Goal: Submit feedback/report problem

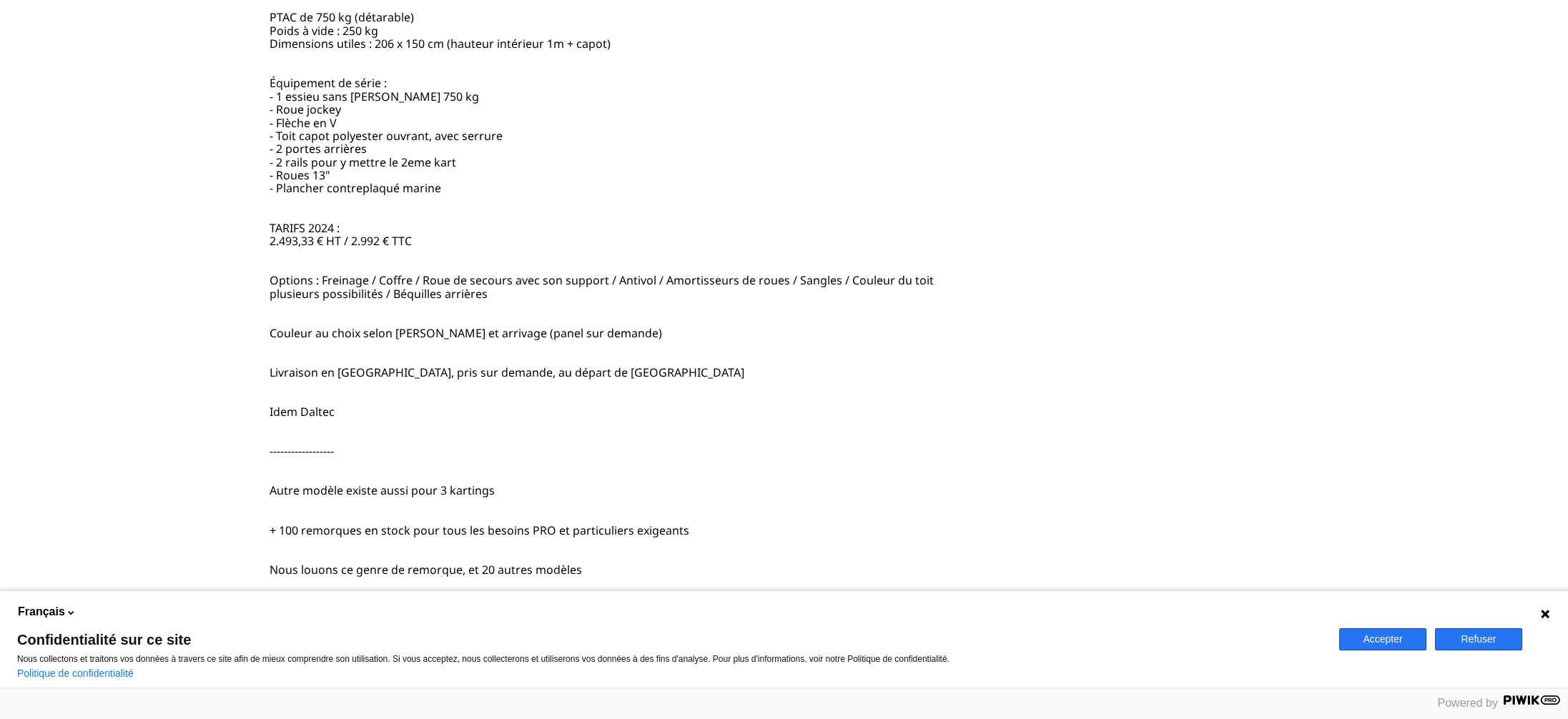
scroll to position [858, 0]
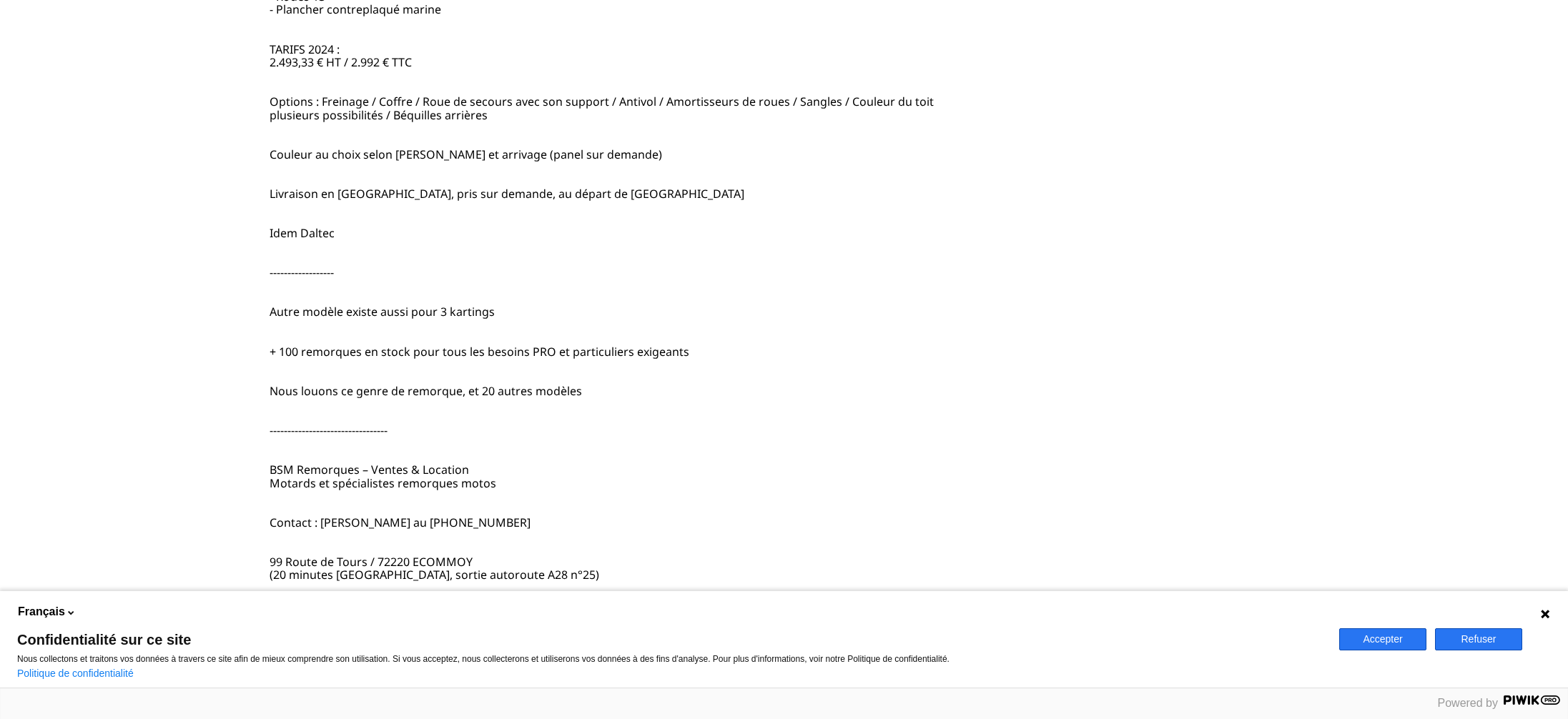
click at [384, 291] on div at bounding box center [770, 294] width 863 height 16
click at [343, 291] on input "Raison : option Fraude focused, 1 of 5. 5 results available. Use Up and Down to…" at bounding box center [340, 294] width 3 height 13
click at [370, 285] on div "Remorque neuve pour 1 ou 2 kart / KARTING - 500-750kg PTAC 2992 EUR Annonce pos…" at bounding box center [603, 196] width 669 height 1034
click at [289, 284] on div "Remorque neuve pour 1 ou 2 kart / KARTING - 500-750kg PTAC 2992 EUR Annonce pos…" at bounding box center [603, 196] width 669 height 1034
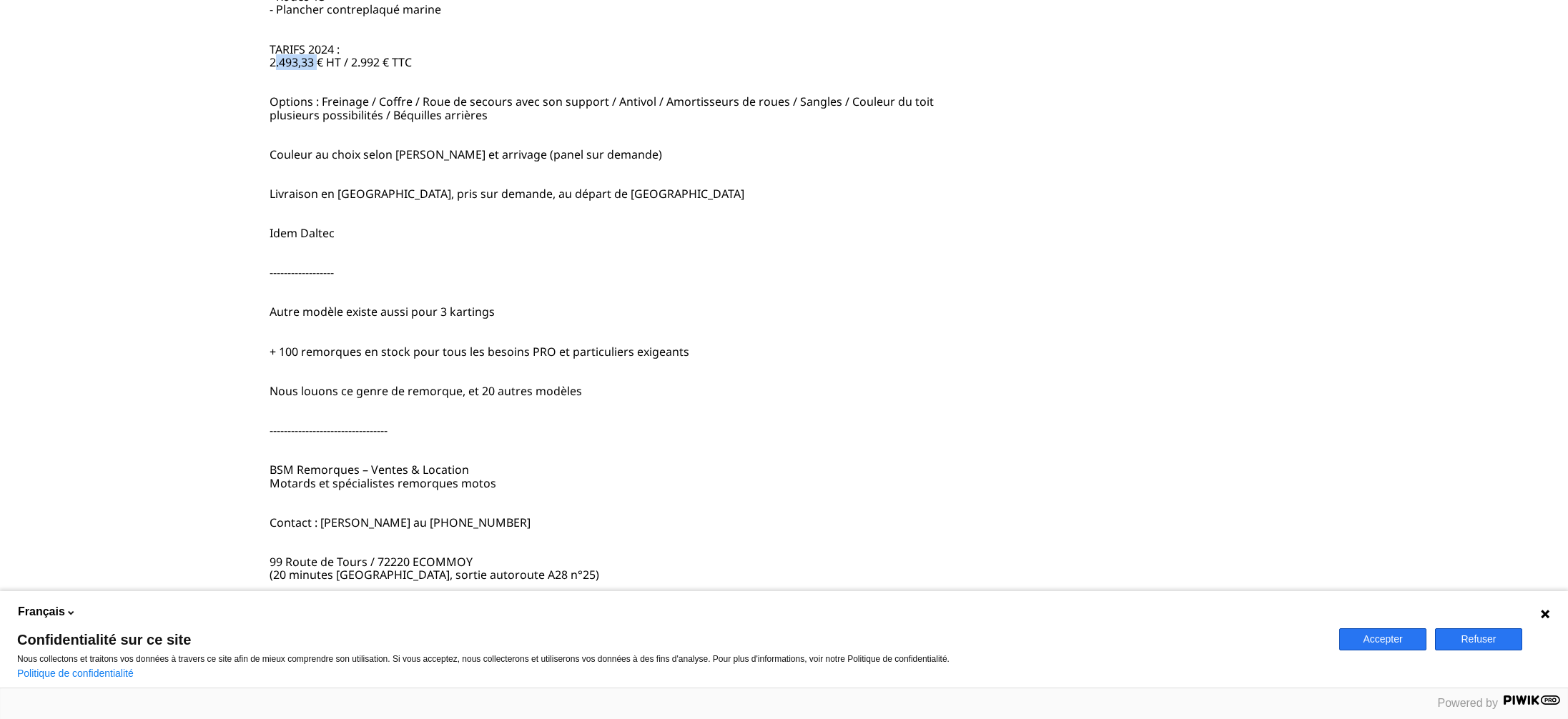
click at [288, 284] on div "Remorque neuve pour 1 ou 2 kart / KARTING - 500-750kg PTAC 2992 EUR Annonce pos…" at bounding box center [603, 196] width 669 height 1034
click at [373, 284] on div "Remorque neuve pour 1 ou 2 kart / KARTING - 500-750kg PTAC 2992 EUR Annonce pos…" at bounding box center [603, 196] width 669 height 1034
drag, startPoint x: 338, startPoint y: 343, endPoint x: 766, endPoint y: 349, distance: 428.0
click at [766, 349] on div "Remorque neuve pour 1 ou 2 kart / KARTING - 500-750kg PTAC 2992 EUR Annonce pos…" at bounding box center [603, 196] width 669 height 1034
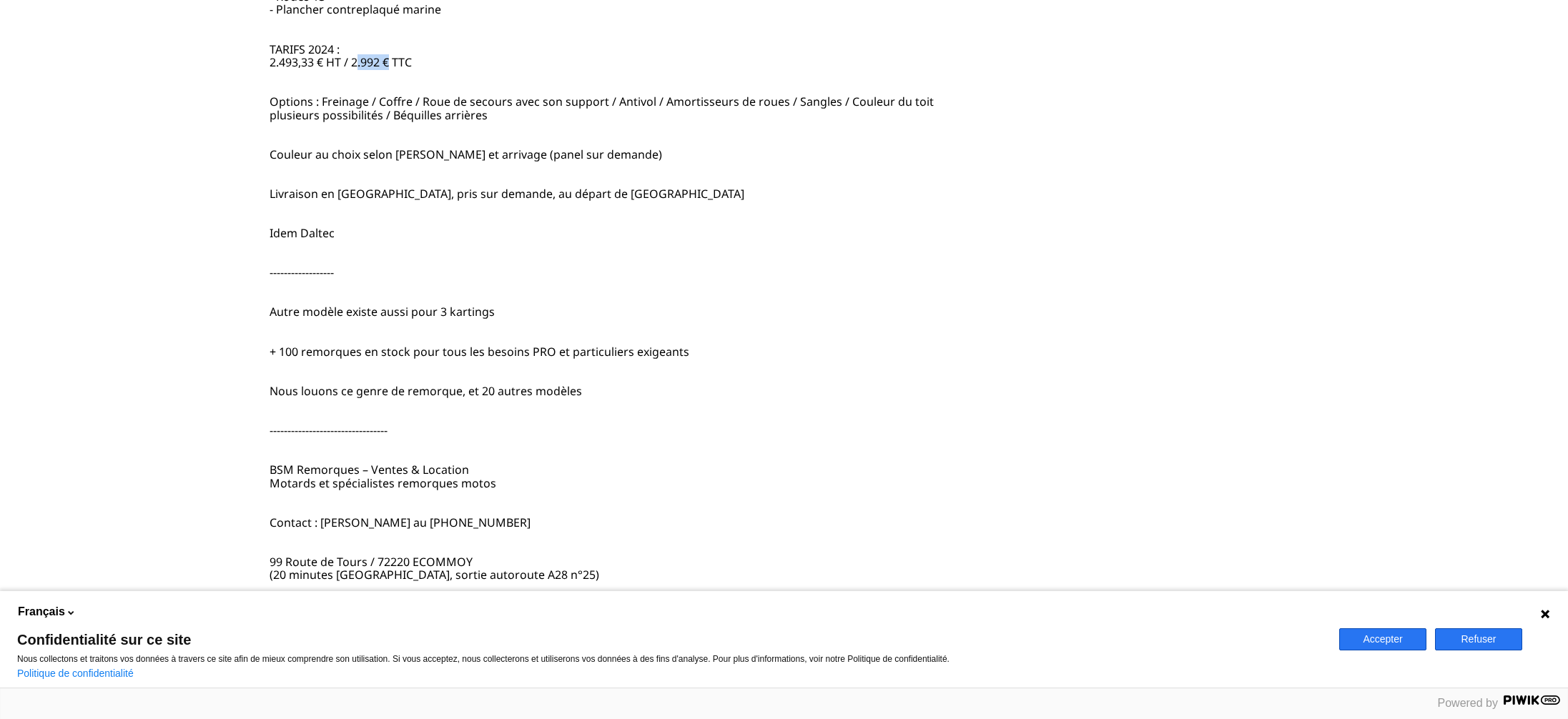
click at [766, 349] on div "Remorque neuve pour 1 ou 2 kart / KARTING - 500-750kg PTAC 2992 EUR Annonce pos…" at bounding box center [603, 196] width 669 height 1034
drag, startPoint x: 335, startPoint y: 335, endPoint x: 531, endPoint y: 335, distance: 196.0
click at [531, 335] on div "Remorque neuve pour 1 ou 2 kart / KARTING - 500-750kg PTAC 2992 EUR Annonce pos…" at bounding box center [603, 196] width 669 height 1034
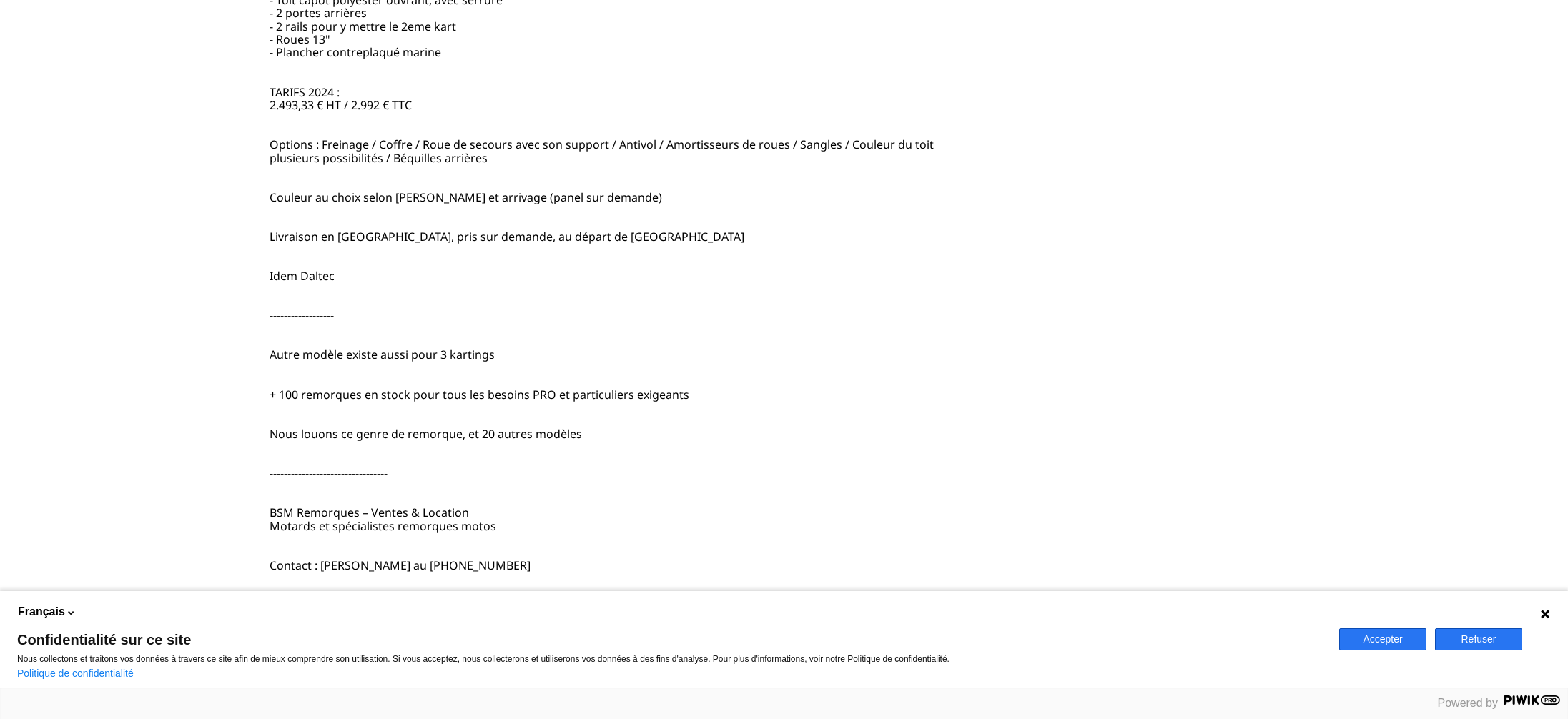
scroll to position [572, 0]
